Goal: Find specific page/section: Find specific page/section

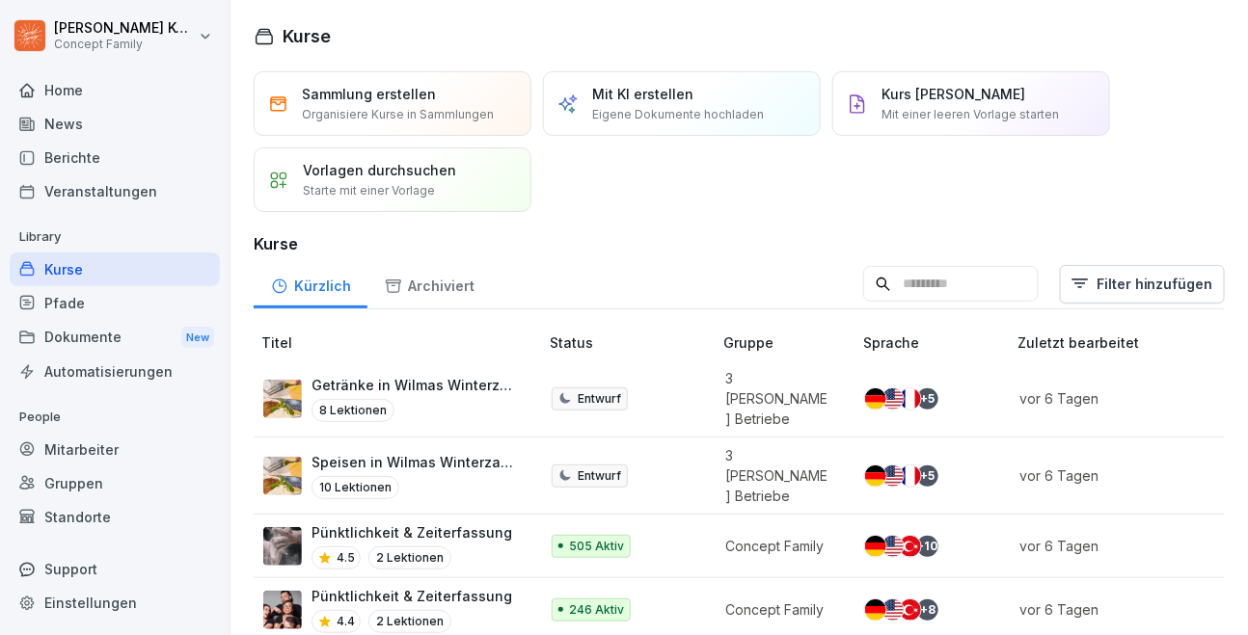
click at [61, 269] on div "Kurse" at bounding box center [115, 270] width 210 height 34
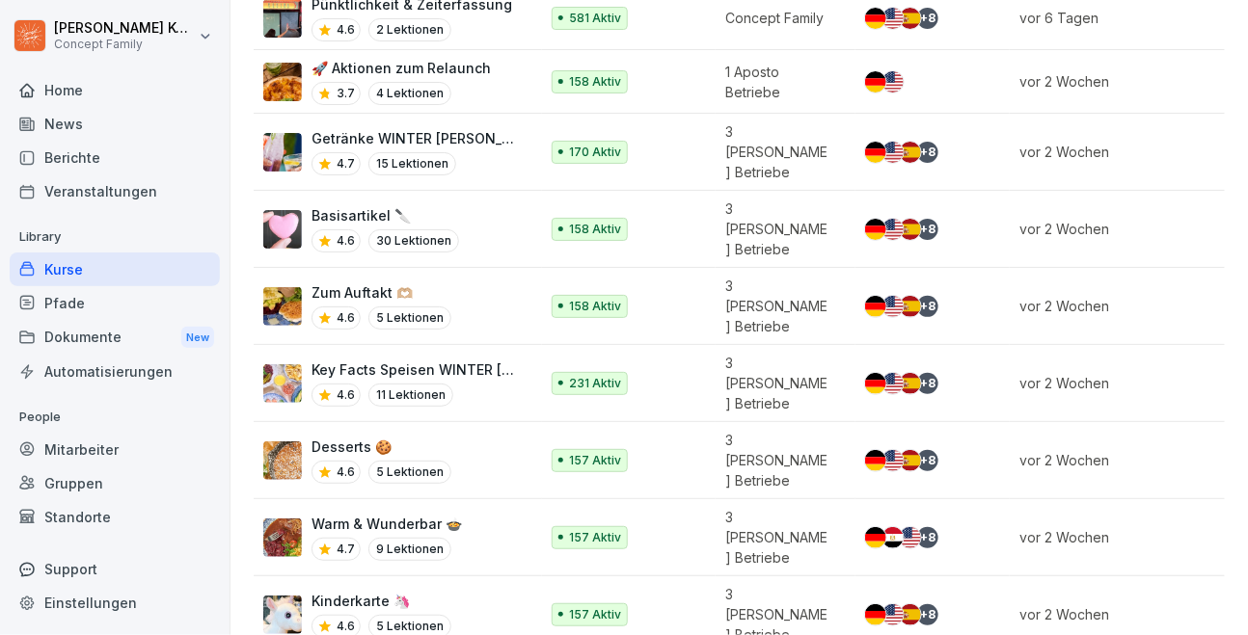
scroll to position [723, 0]
